Goal: Information Seeking & Learning: Learn about a topic

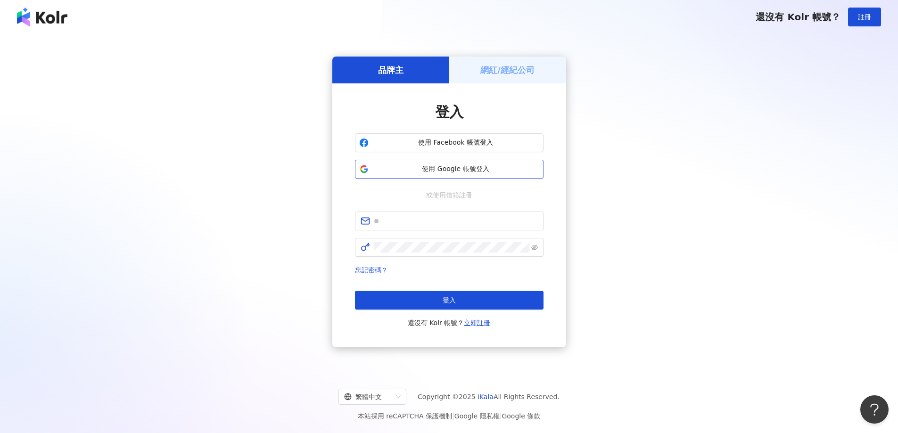
click at [500, 170] on span "使用 Google 帳號登入" at bounding box center [455, 168] width 167 height 9
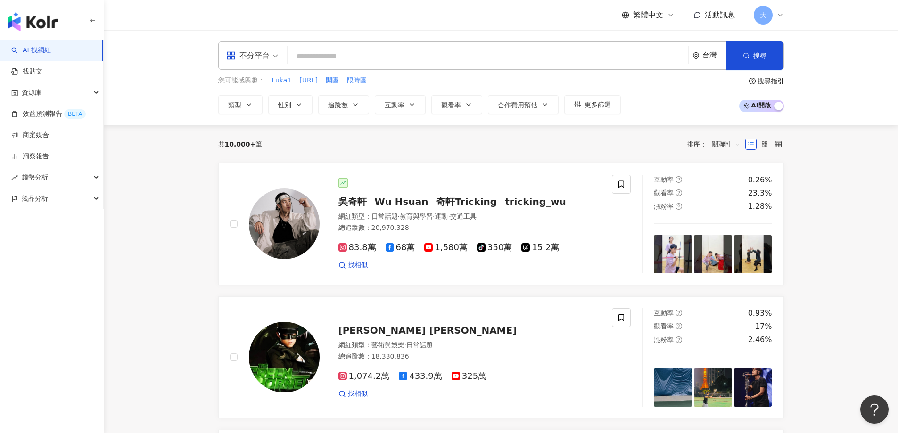
click at [360, 49] on input "search" at bounding box center [487, 57] width 393 height 18
click at [29, 135] on link "商案媒合" at bounding box center [30, 135] width 38 height 9
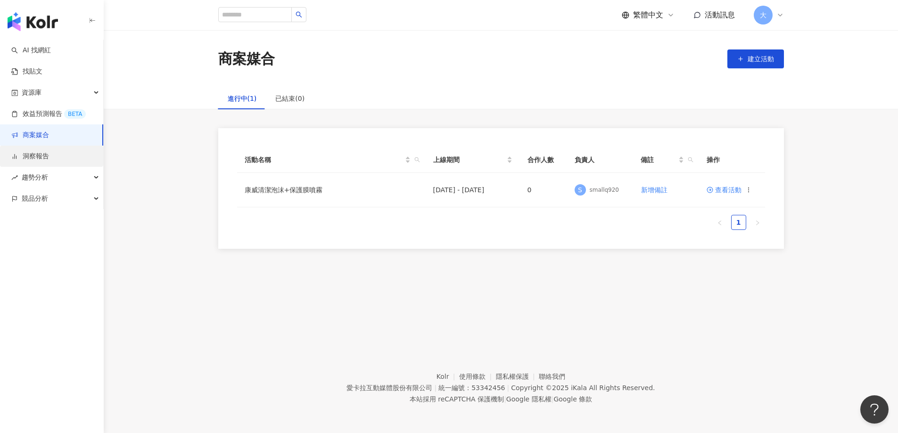
click at [47, 157] on link "洞察報告" at bounding box center [30, 156] width 38 height 9
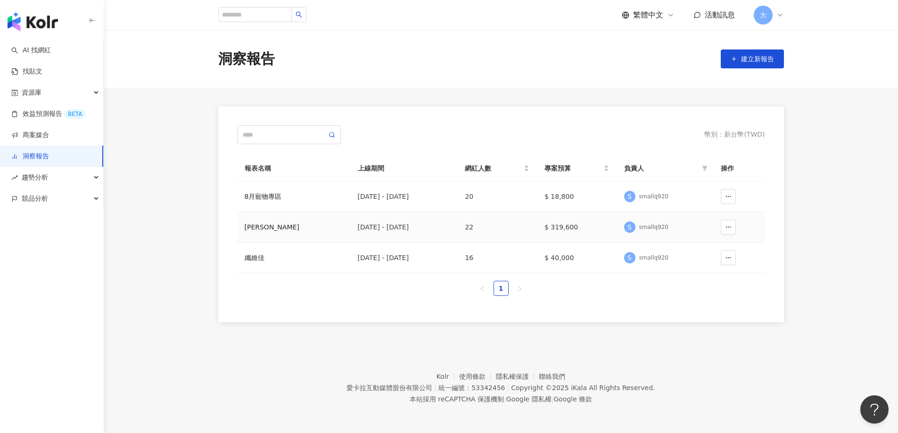
click at [401, 224] on div "[DATE] - [DATE]" at bounding box center [404, 227] width 92 height 10
click at [281, 227] on div "[PERSON_NAME]" at bounding box center [294, 227] width 98 height 10
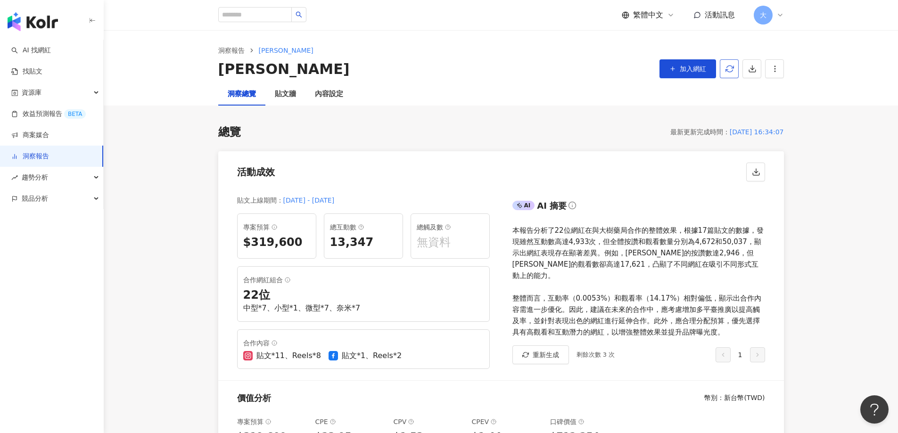
click at [729, 70] on icon "button" at bounding box center [729, 69] width 8 height 8
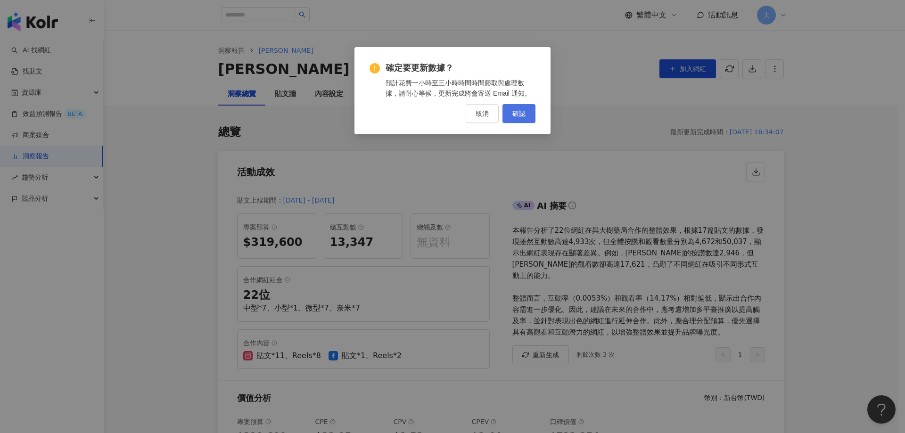
click at [518, 117] on span "確認" at bounding box center [518, 114] width 13 height 8
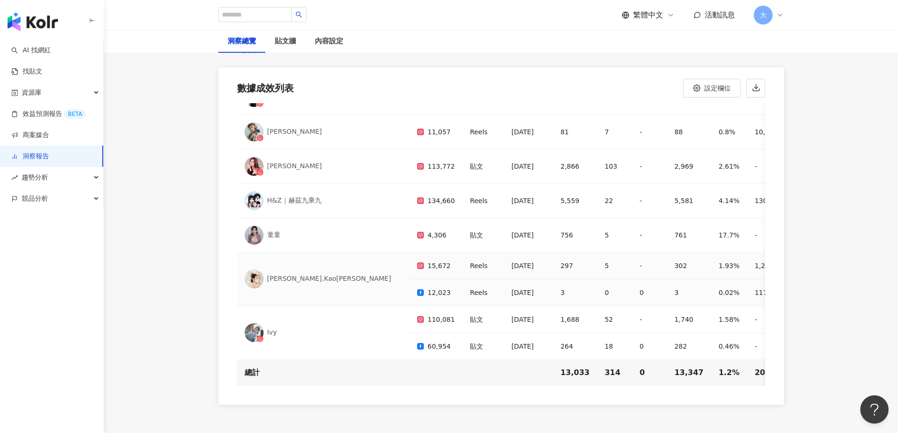
scroll to position [2827, 0]
